Goal: Transaction & Acquisition: Purchase product/service

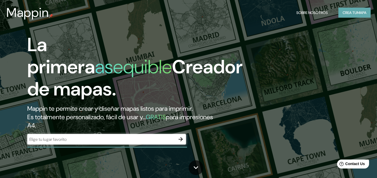
click at [347, 14] on font "Crea tu" at bounding box center [349, 12] width 14 height 5
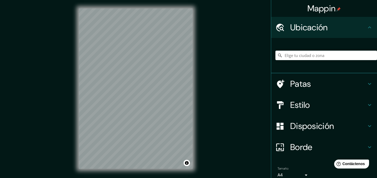
click at [299, 105] on font "Estilo" at bounding box center [300, 105] width 20 height 11
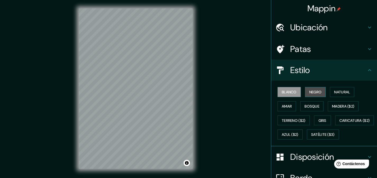
click at [309, 91] on font "Negro" at bounding box center [315, 92] width 12 height 5
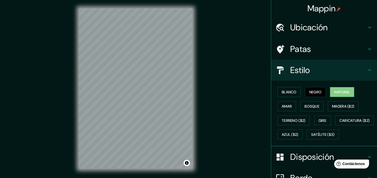
click at [337, 90] on font "Natural" at bounding box center [342, 92] width 16 height 5
click at [328, 109] on button "Madera ($2)" at bounding box center [342, 106] width 31 height 10
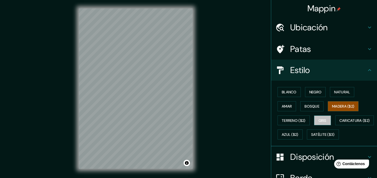
click at [318, 120] on font "Gris" at bounding box center [322, 120] width 8 height 5
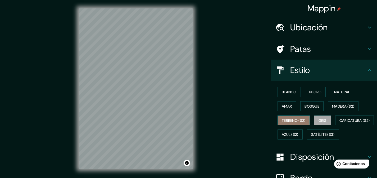
click at [287, 124] on button "Terreno ($2)" at bounding box center [293, 121] width 32 height 10
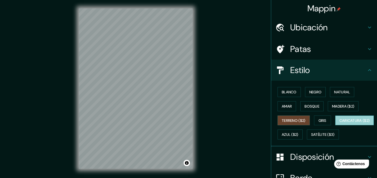
click at [339, 123] on font "Caricatura ($2)" at bounding box center [354, 120] width 30 height 5
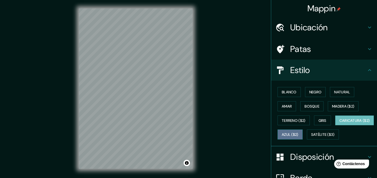
click at [302, 135] on button "Azul ($2)" at bounding box center [289, 135] width 25 height 10
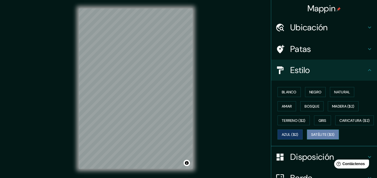
click at [311, 138] on font "Satélite ($3)" at bounding box center [323, 134] width 24 height 7
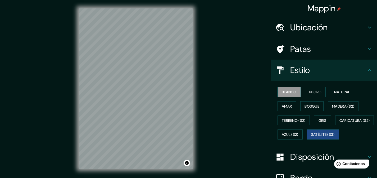
click at [294, 92] on button "Blanco" at bounding box center [288, 92] width 23 height 10
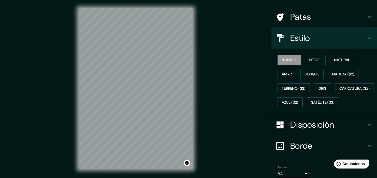
scroll to position [53, 0]
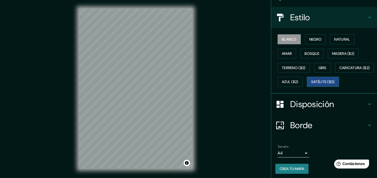
click at [311, 85] on font "Satélite ($3)" at bounding box center [323, 82] width 24 height 5
